Goal: Information Seeking & Learning: Learn about a topic

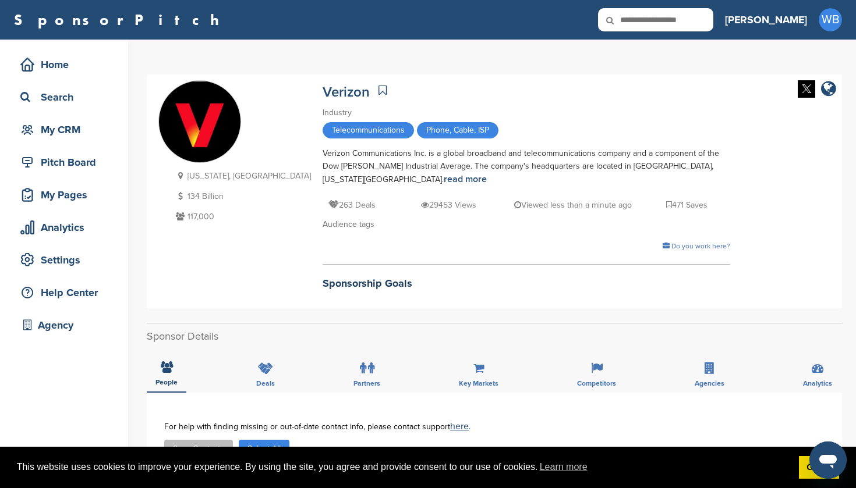
click at [690, 17] on input "text" at bounding box center [655, 19] width 115 height 23
type input "*****"
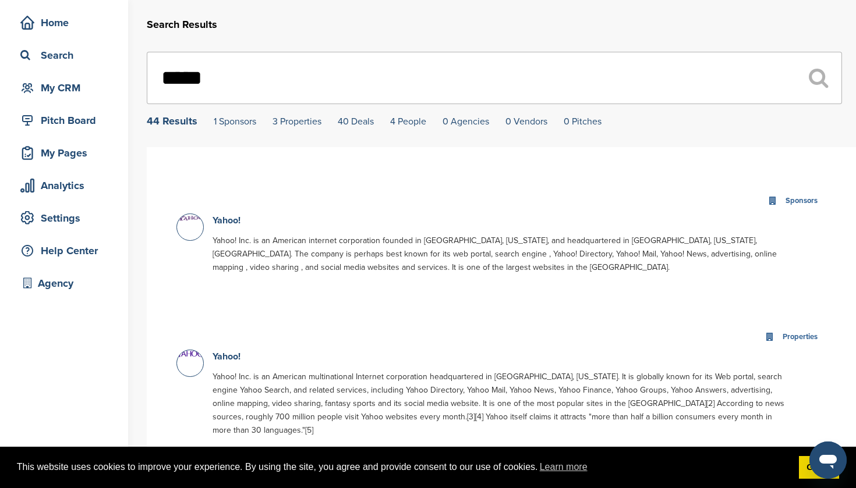
scroll to position [44, 0]
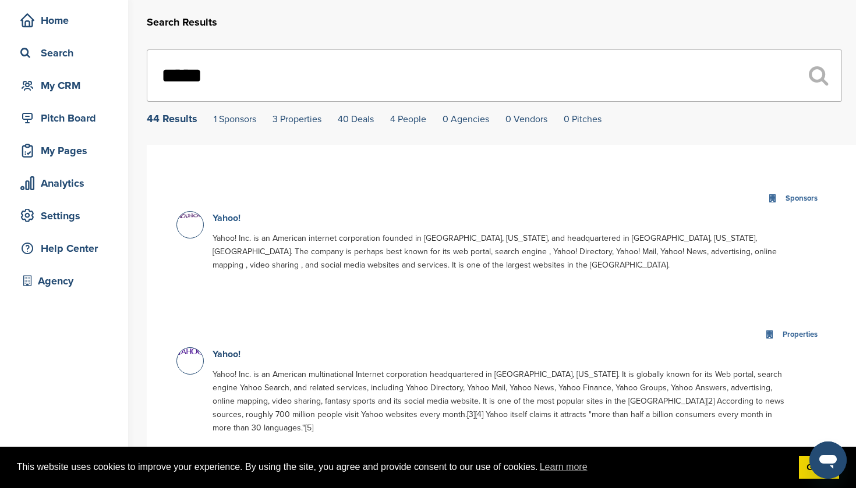
click at [222, 217] on link "Yahoo!" at bounding box center [226, 218] width 28 height 12
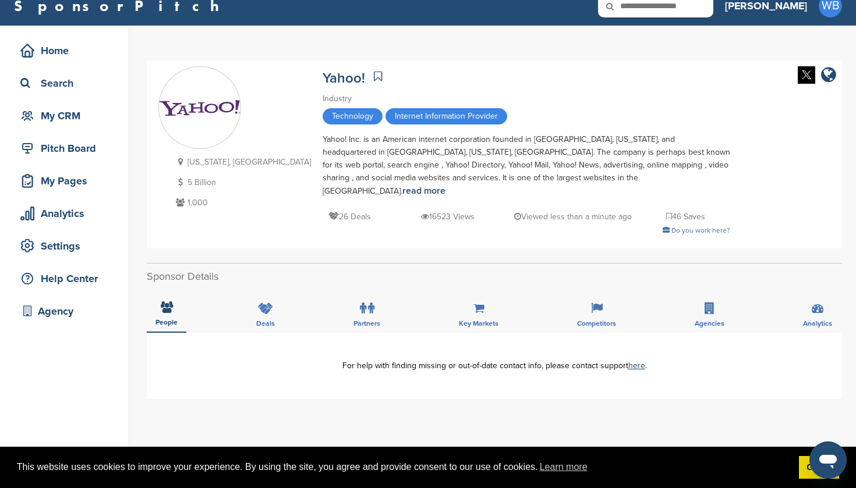
scroll to position [26, 0]
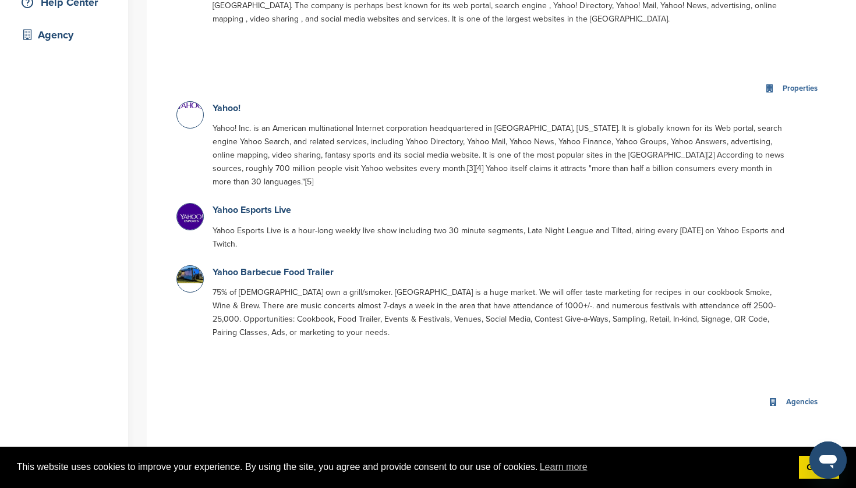
scroll to position [292, 0]
click at [221, 107] on link "Yahoo!" at bounding box center [226, 107] width 28 height 12
